Goal: Transaction & Acquisition: Purchase product/service

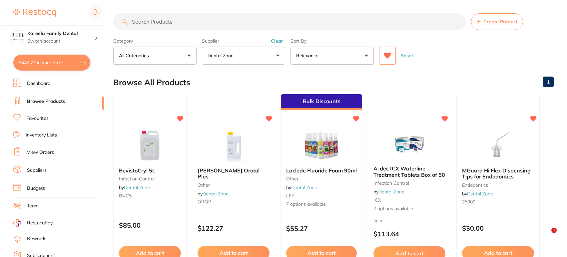
scroll to position [15, 0]
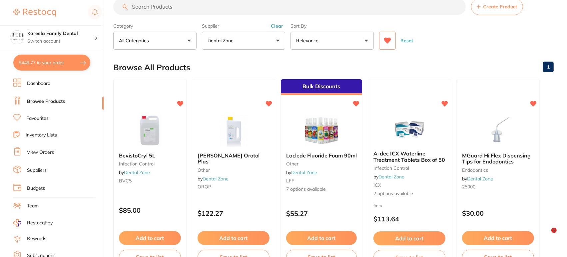
click at [63, 69] on button "$449.77 in your order" at bounding box center [51, 63] width 77 height 16
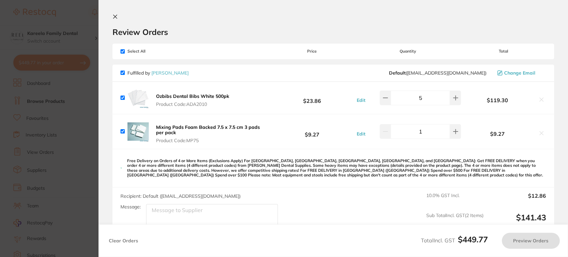
scroll to position [0, 0]
click at [115, 14] on icon at bounding box center [115, 16] width 5 height 5
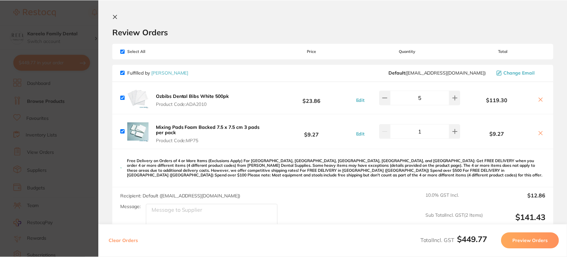
scroll to position [15, 0]
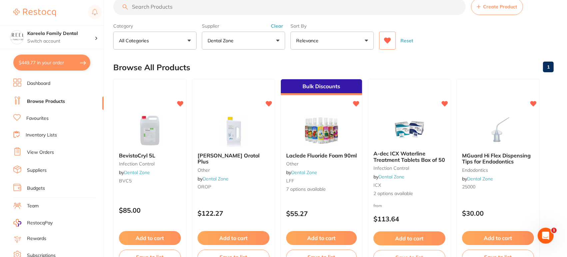
click at [192, 11] on input "search" at bounding box center [289, 6] width 352 height 17
type input "microbrush"
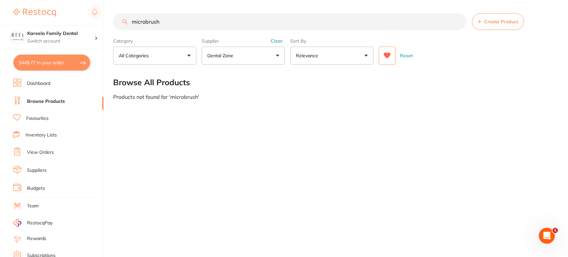
click at [226, 54] on p "Dental Zone" at bounding box center [221, 55] width 29 height 7
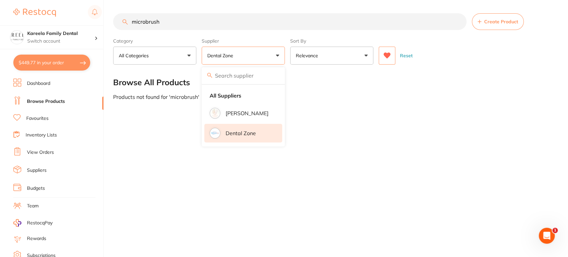
click at [249, 132] on p "Dental Zone" at bounding box center [241, 133] width 30 height 6
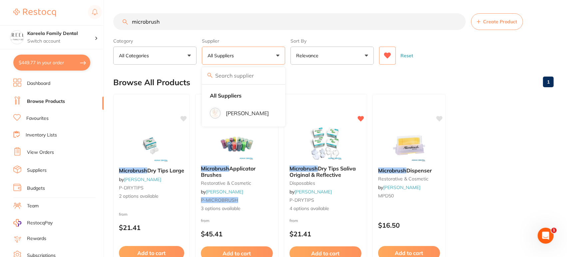
drag, startPoint x: 187, startPoint y: 25, endPoint x: 53, endPoint y: 19, distance: 134.0
click at [53, 19] on div "$449.77 Kareela Family Dental Switch account Kareela Family Dental $449.77 in y…" at bounding box center [283, 128] width 567 height 257
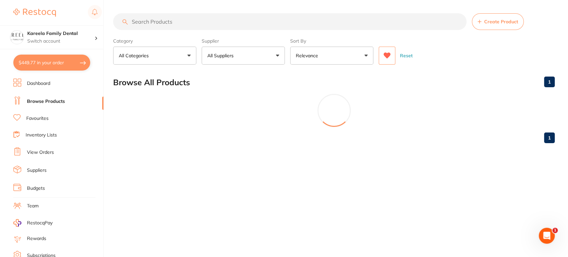
click at [246, 55] on button "All Suppliers" at bounding box center [243, 56] width 83 height 18
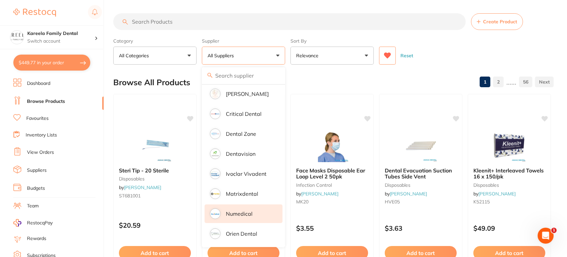
click at [258, 205] on li "Numedical" at bounding box center [243, 213] width 78 height 19
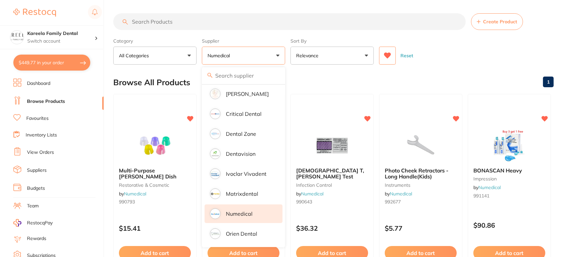
click at [452, 47] on div "Reset" at bounding box center [463, 52] width 169 height 23
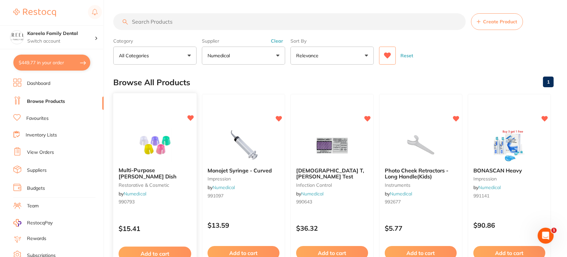
click at [148, 147] on img at bounding box center [155, 145] width 44 height 34
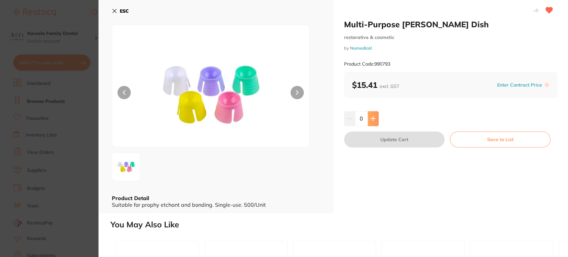
click at [368, 119] on button at bounding box center [373, 118] width 11 height 15
type input "1"
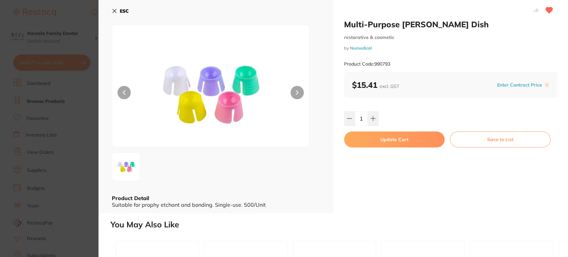
click at [392, 146] on button "Update Cart" at bounding box center [394, 139] width 101 height 16
checkbox input "false"
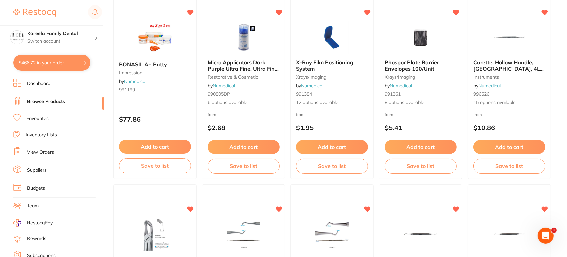
scroll to position [500, 0]
click at [173, 26] on img at bounding box center [155, 39] width 44 height 34
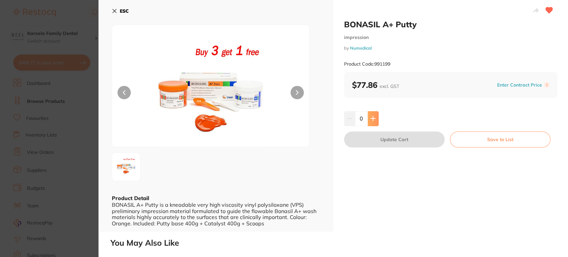
click at [373, 118] on icon at bounding box center [373, 118] width 5 height 5
type input "1"
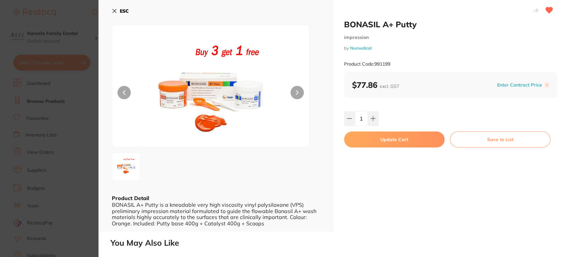
click at [388, 142] on button "Update Cart" at bounding box center [394, 139] width 101 height 16
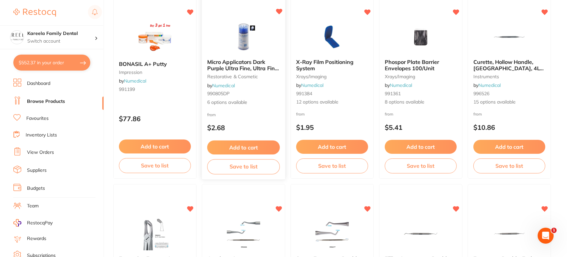
click at [259, 51] on img at bounding box center [243, 37] width 44 height 34
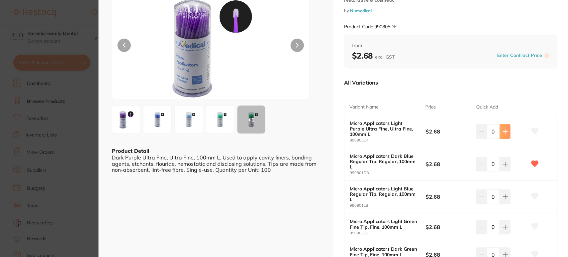
click at [503, 131] on icon at bounding box center [505, 131] width 5 height 5
type input "2"
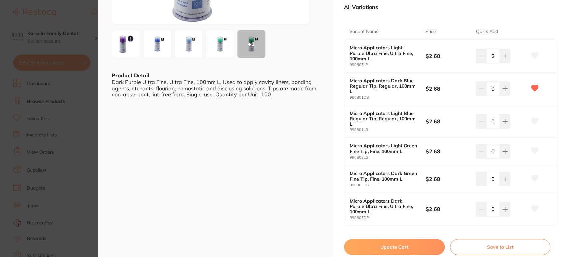
scroll to position [124, 0]
click at [402, 245] on button "Update Cart" at bounding box center [394, 246] width 101 height 16
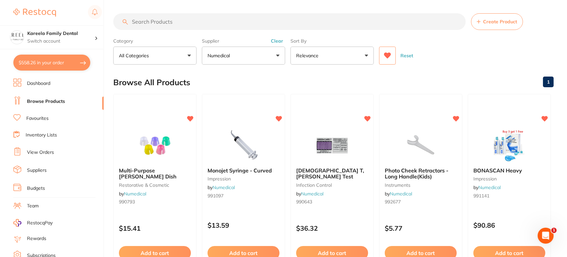
click at [170, 31] on section "Create Product Category All Categories All Categories burs disposables endodont…" at bounding box center [333, 38] width 440 height 51
click at [170, 17] on input "search" at bounding box center [289, 21] width 352 height 17
type input "rubber dam forceps"
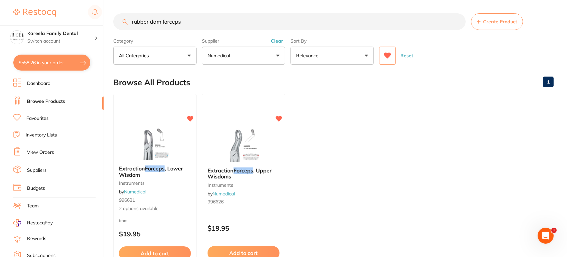
click at [245, 55] on button "Numedical" at bounding box center [243, 56] width 83 height 18
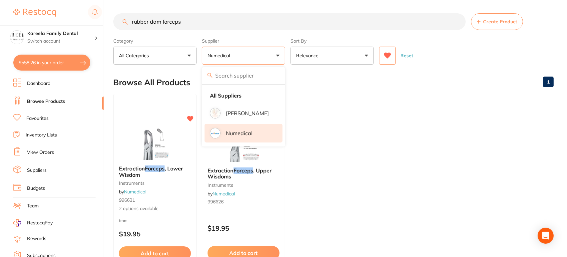
click at [254, 132] on li "Numedical" at bounding box center [243, 133] width 78 height 19
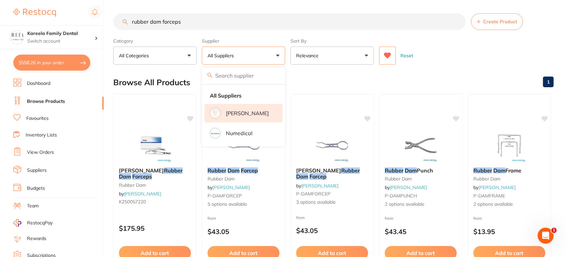
click at [261, 113] on li "[PERSON_NAME]" at bounding box center [243, 113] width 78 height 19
click at [437, 41] on div "Reset" at bounding box center [463, 52] width 169 height 23
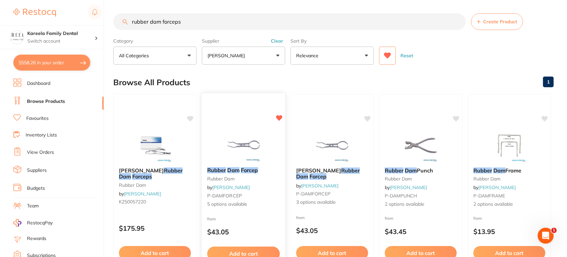
click at [252, 140] on img at bounding box center [243, 145] width 44 height 34
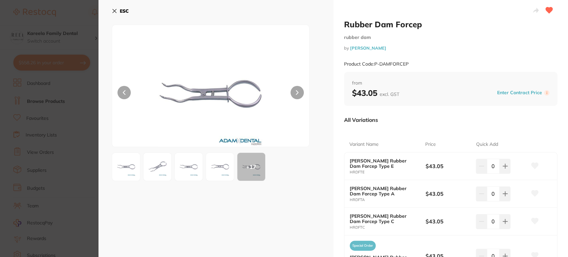
click at [229, 168] on img at bounding box center [220, 167] width 24 height 24
